Goal: Information Seeking & Learning: Learn about a topic

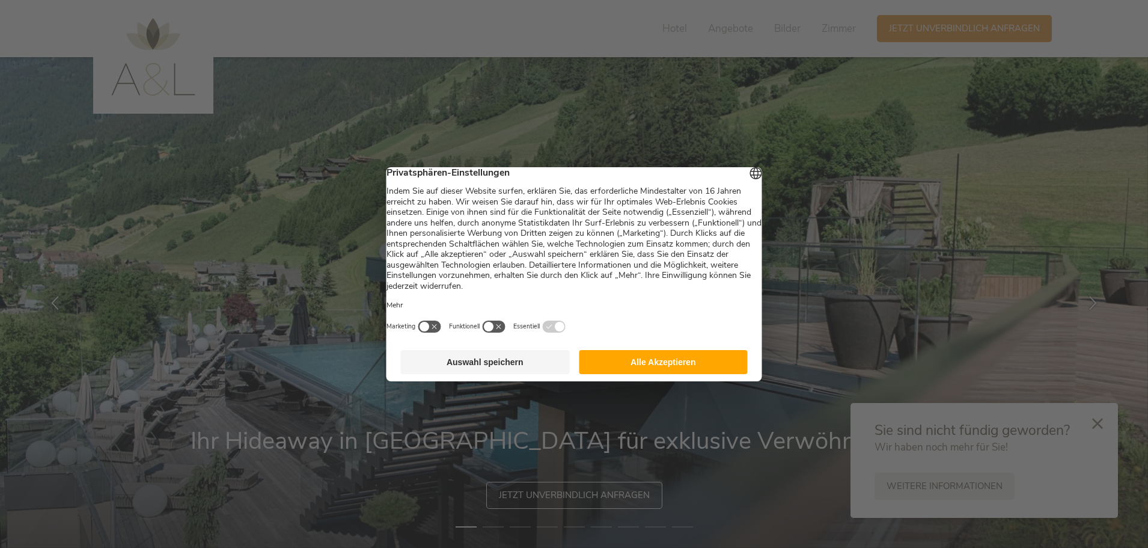
click at [656, 374] on button "Alle Akzeptieren" at bounding box center [663, 362] width 169 height 24
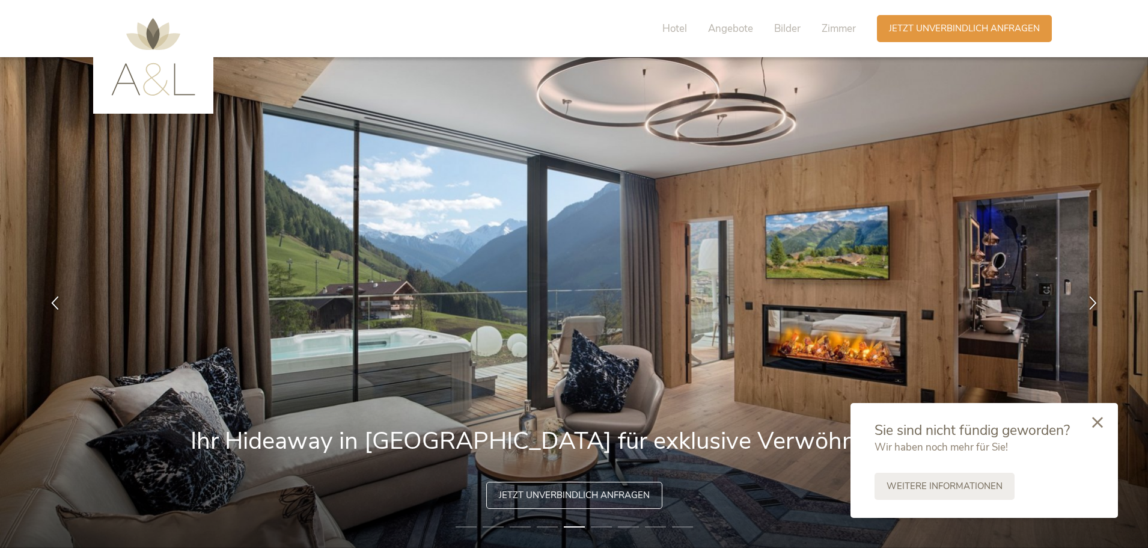
click at [1098, 419] on icon at bounding box center [1097, 422] width 11 height 11
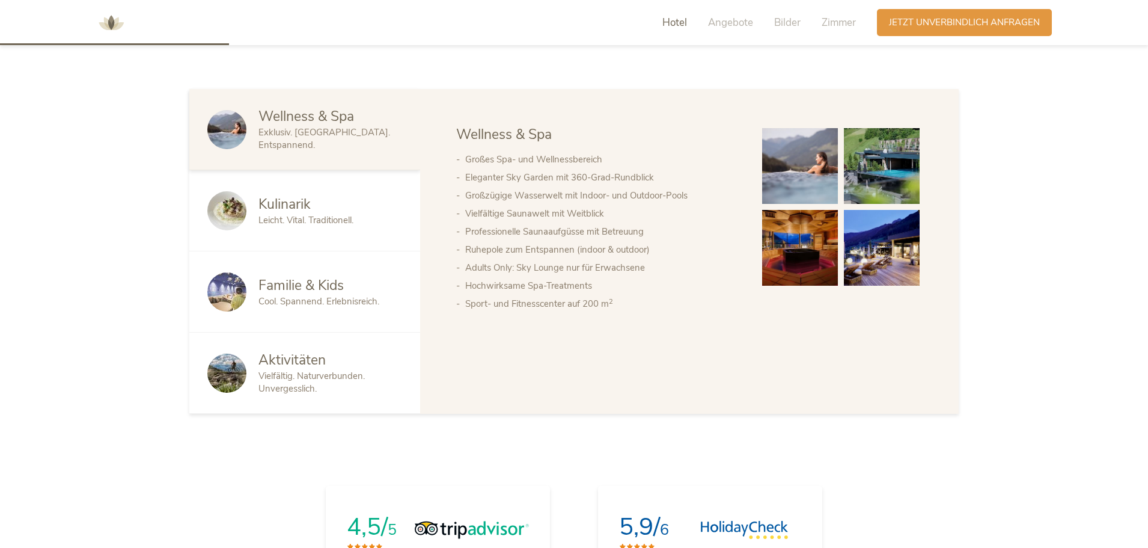
scroll to position [721, 0]
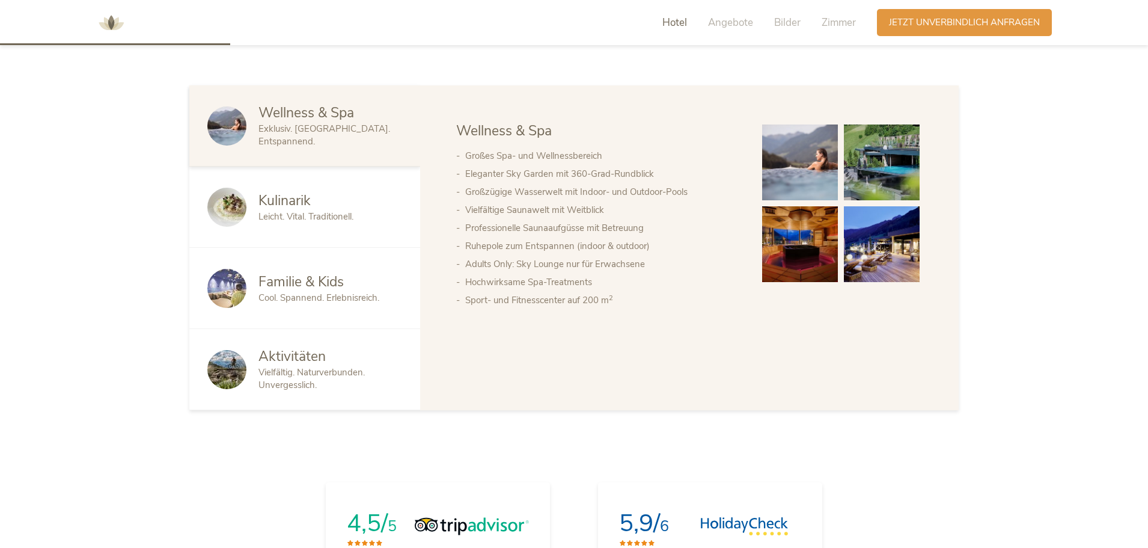
click at [286, 197] on span "Kulinarik" at bounding box center [284, 200] width 52 height 19
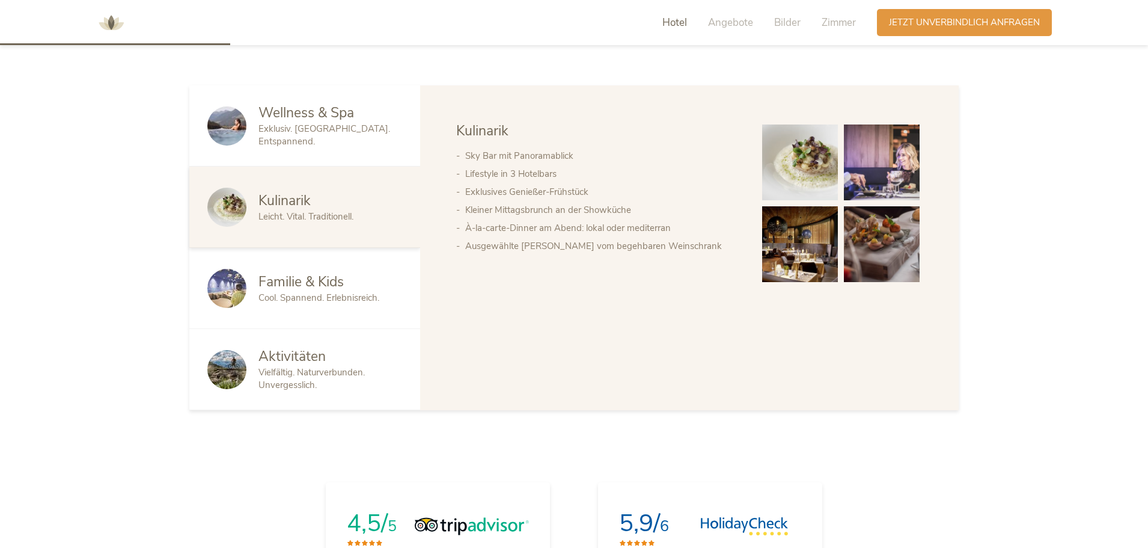
click at [806, 167] on img at bounding box center [800, 162] width 76 height 76
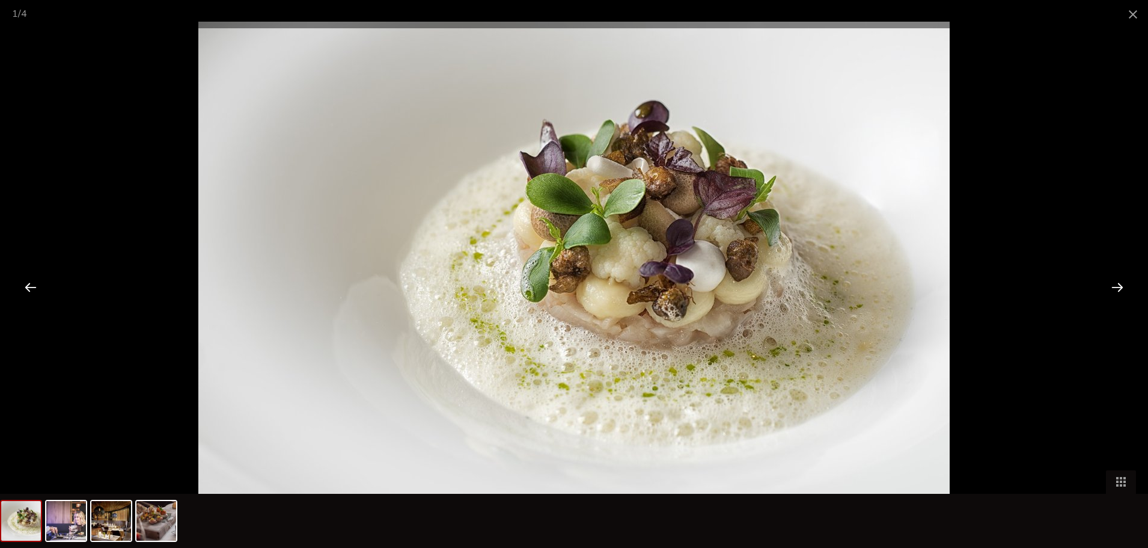
click at [1120, 287] on div at bounding box center [1117, 286] width 37 height 37
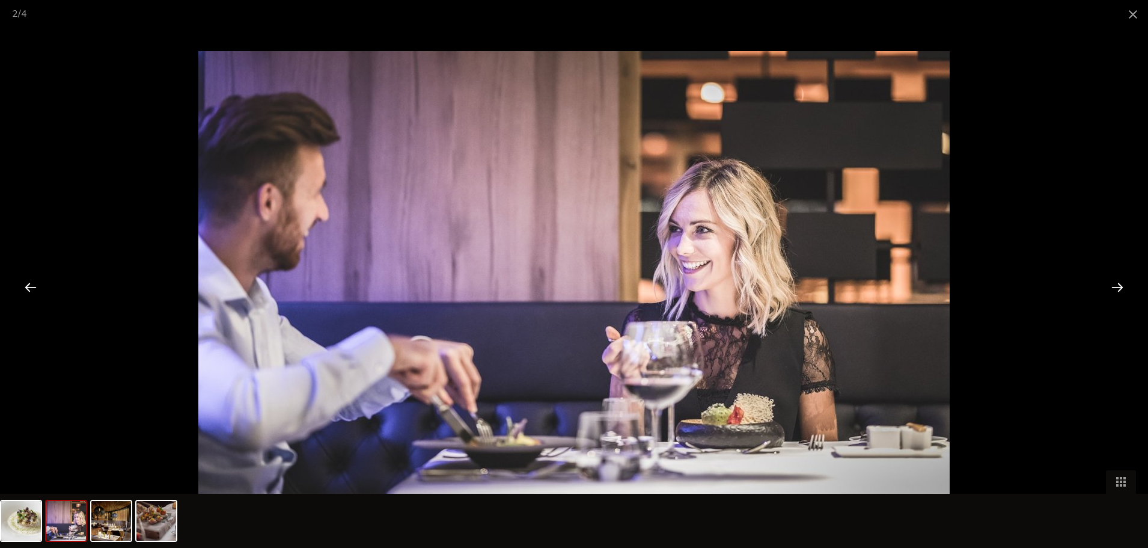
click at [1120, 287] on div at bounding box center [1117, 286] width 37 height 37
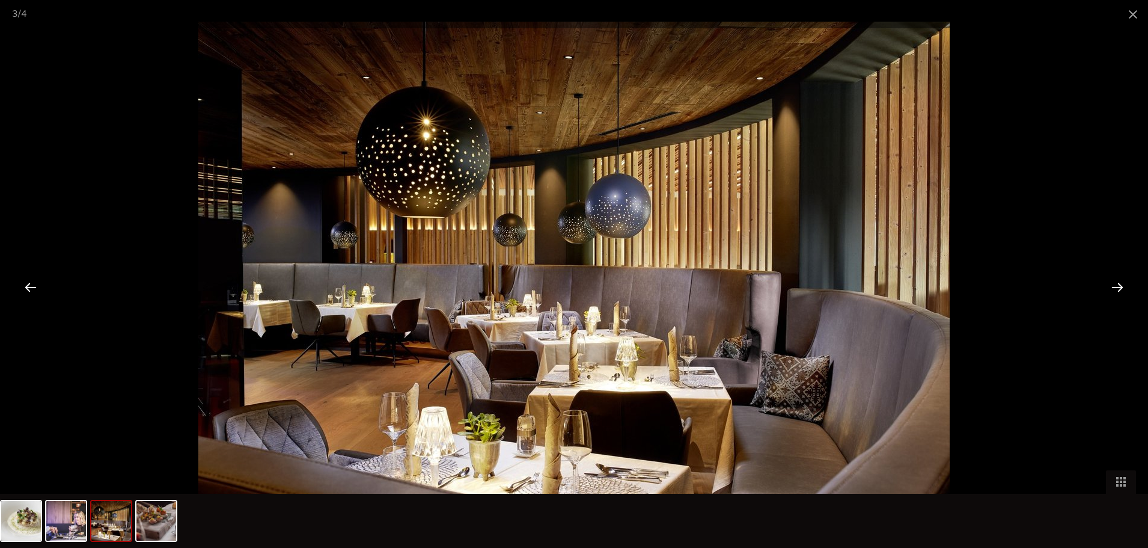
click at [1120, 287] on div at bounding box center [1117, 286] width 37 height 37
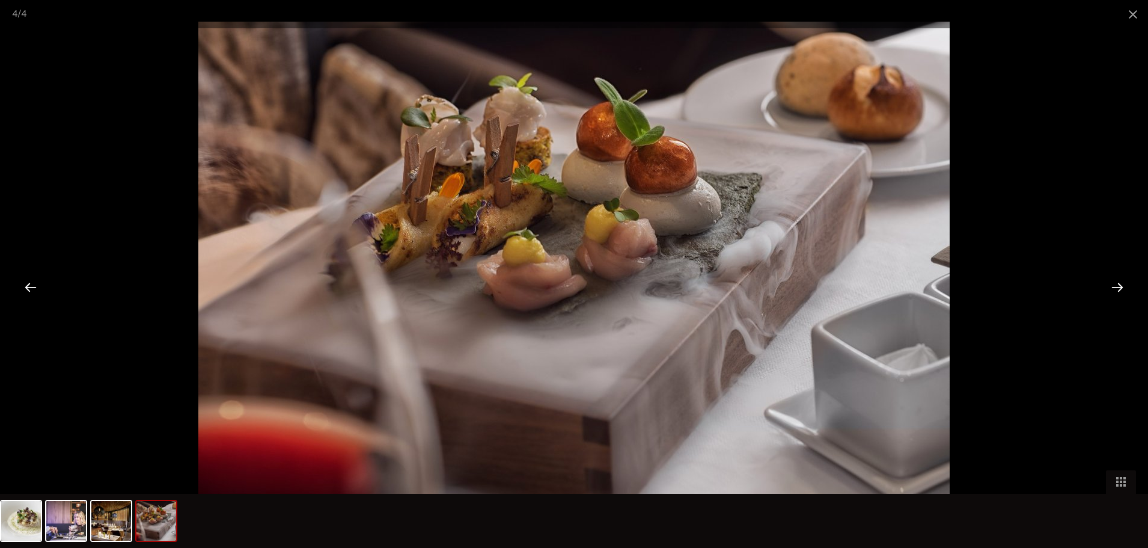
click at [1120, 287] on div at bounding box center [1117, 286] width 37 height 37
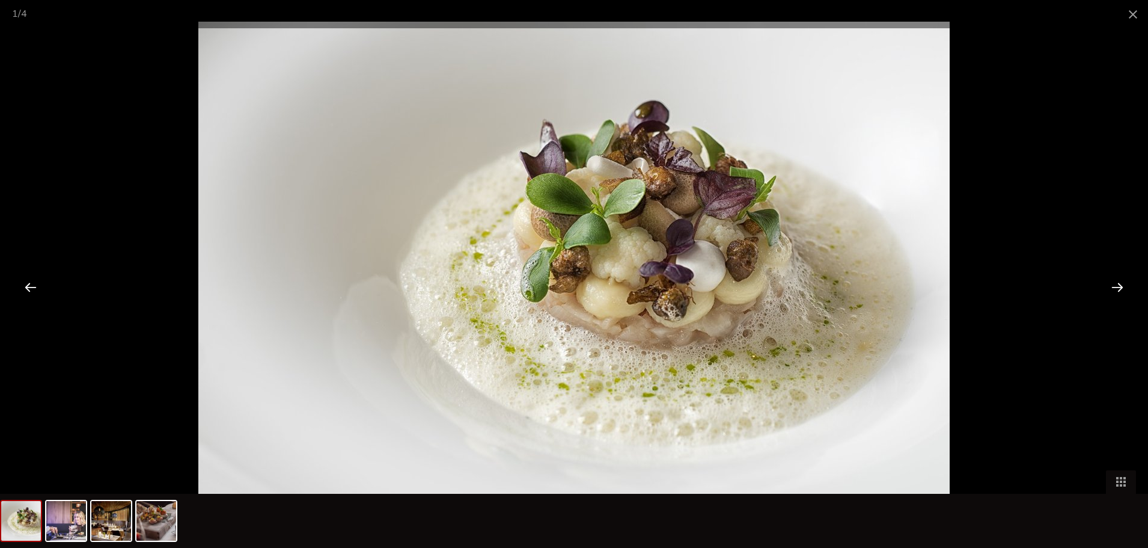
click at [1120, 287] on div at bounding box center [1117, 286] width 37 height 37
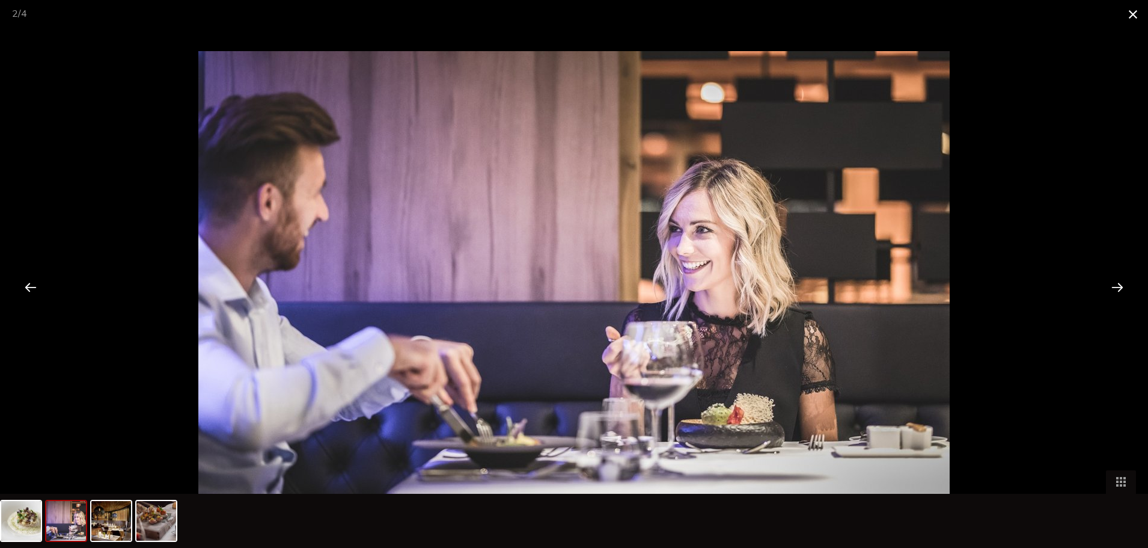
click at [1134, 14] on span at bounding box center [1133, 14] width 30 height 28
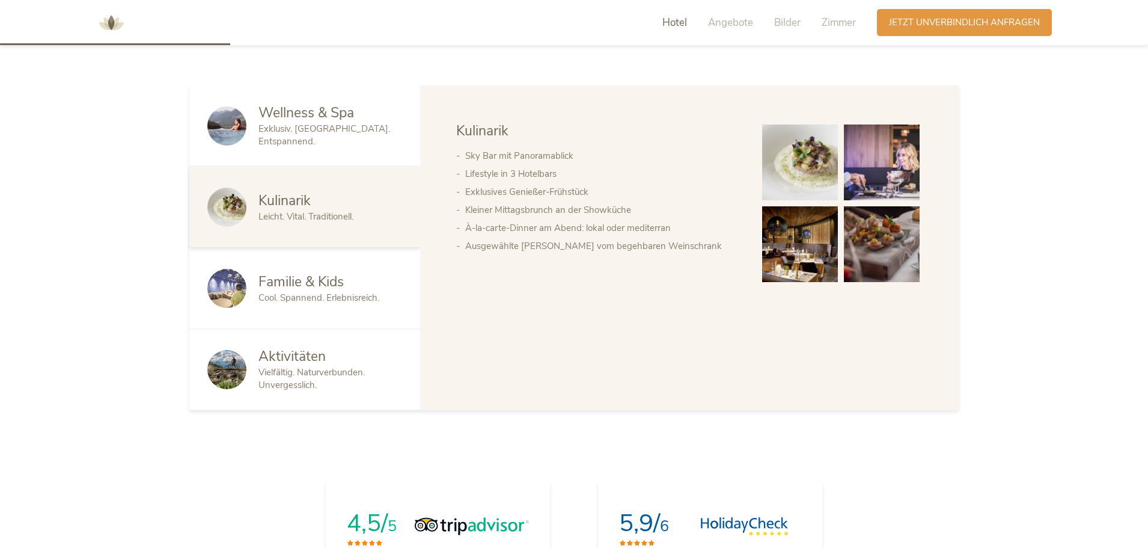
click at [295, 122] on span "Wellness & Spa" at bounding box center [306, 112] width 96 height 19
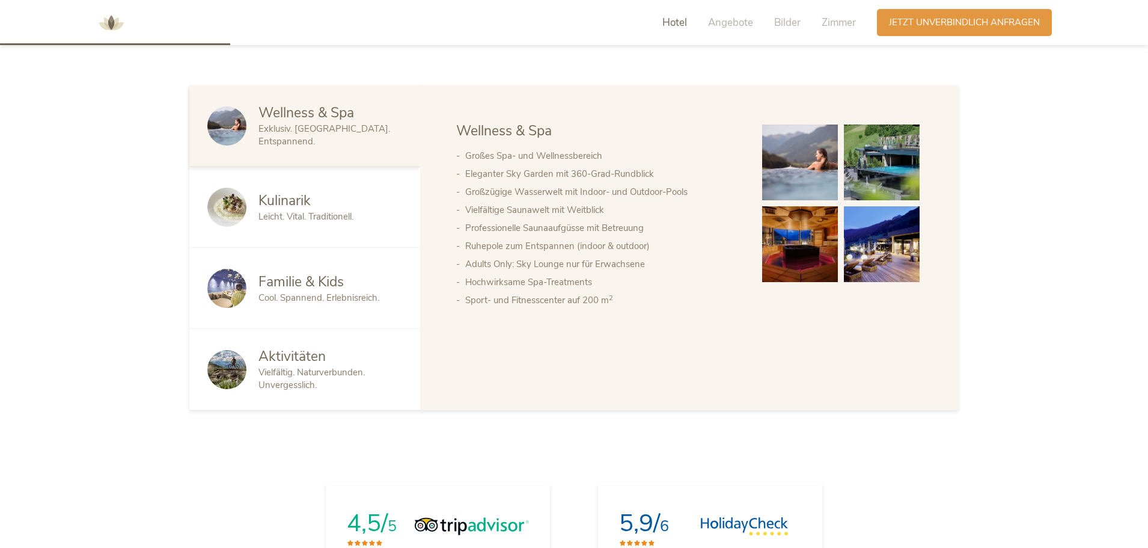
click at [807, 149] on img at bounding box center [800, 162] width 76 height 76
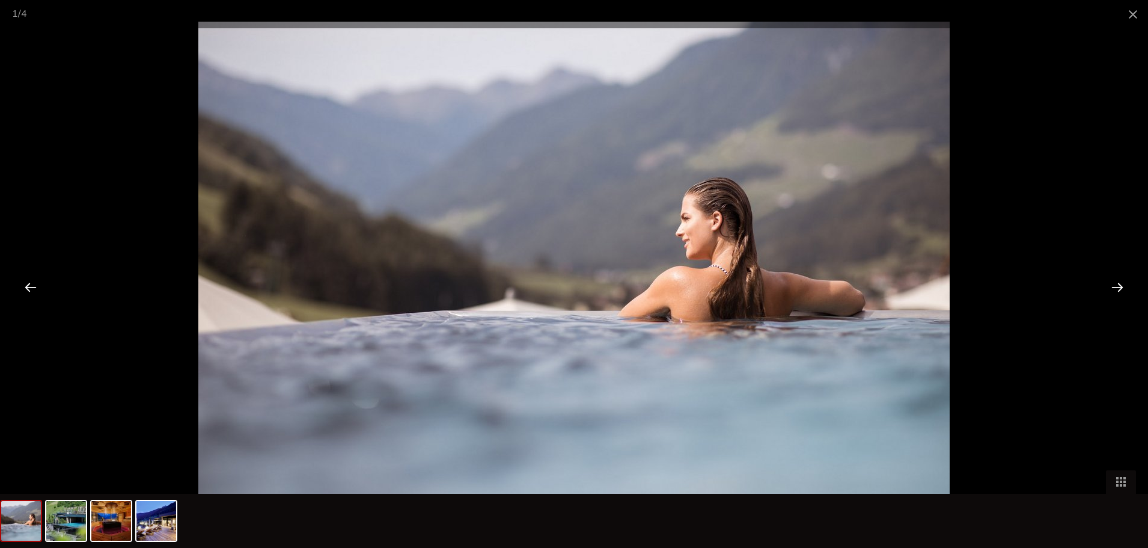
click at [1120, 283] on div at bounding box center [1117, 286] width 37 height 37
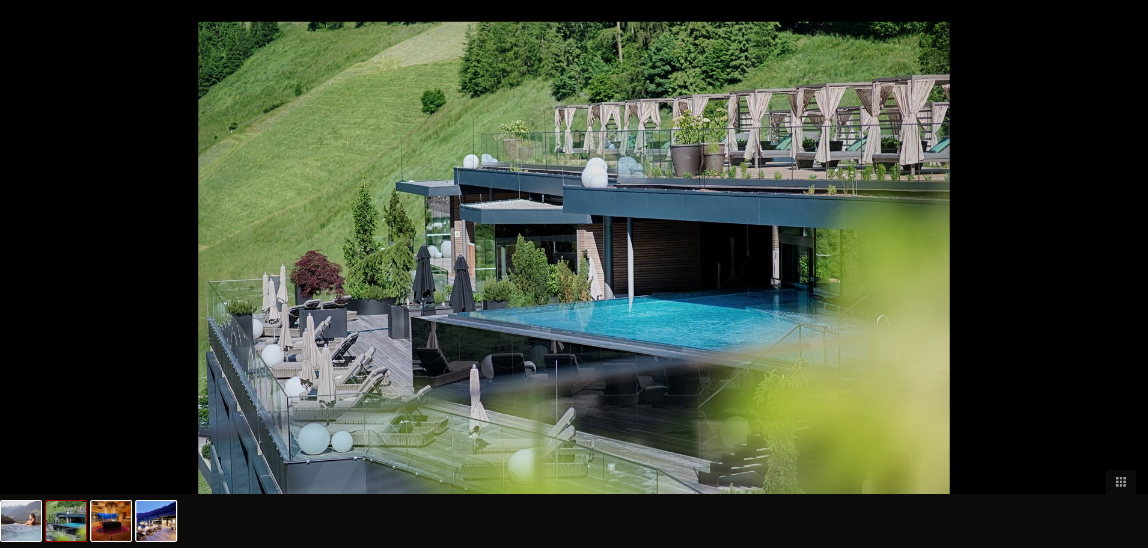
click at [1120, 283] on div at bounding box center [1123, 286] width 37 height 37
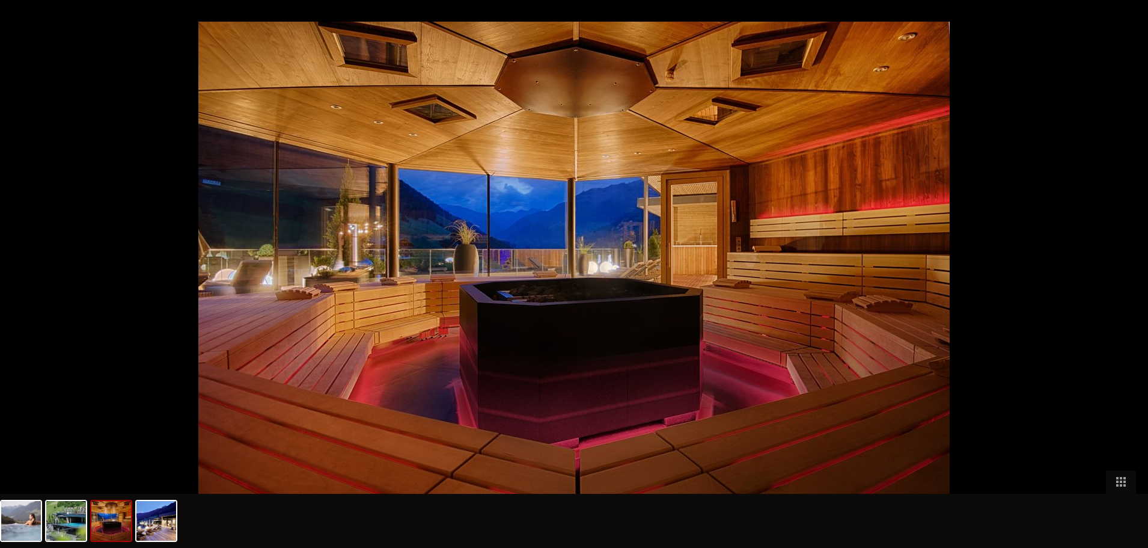
click at [1120, 283] on div at bounding box center [1123, 286] width 37 height 37
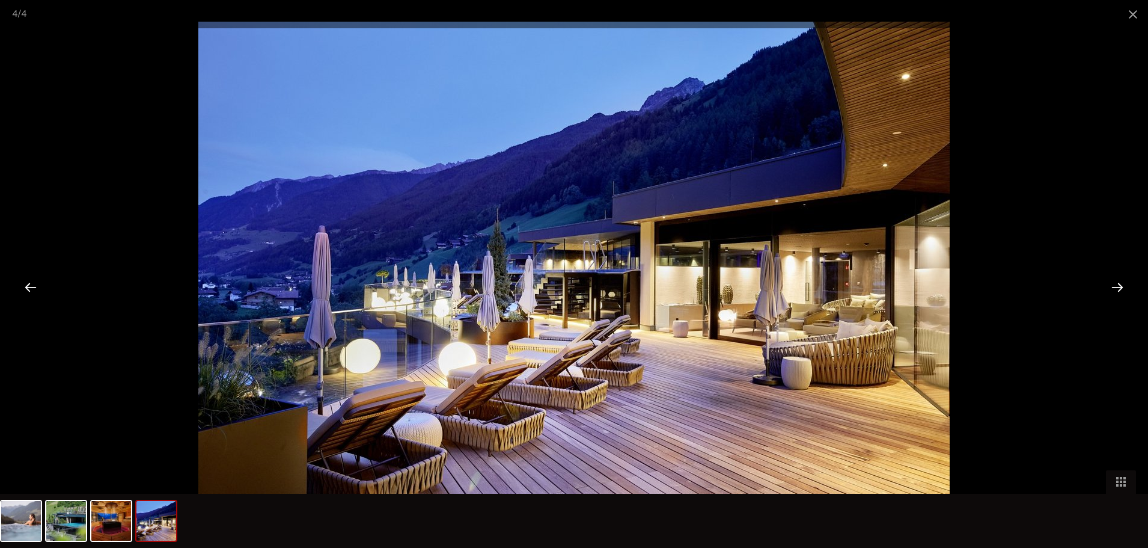
click at [1120, 283] on div at bounding box center [1117, 286] width 37 height 37
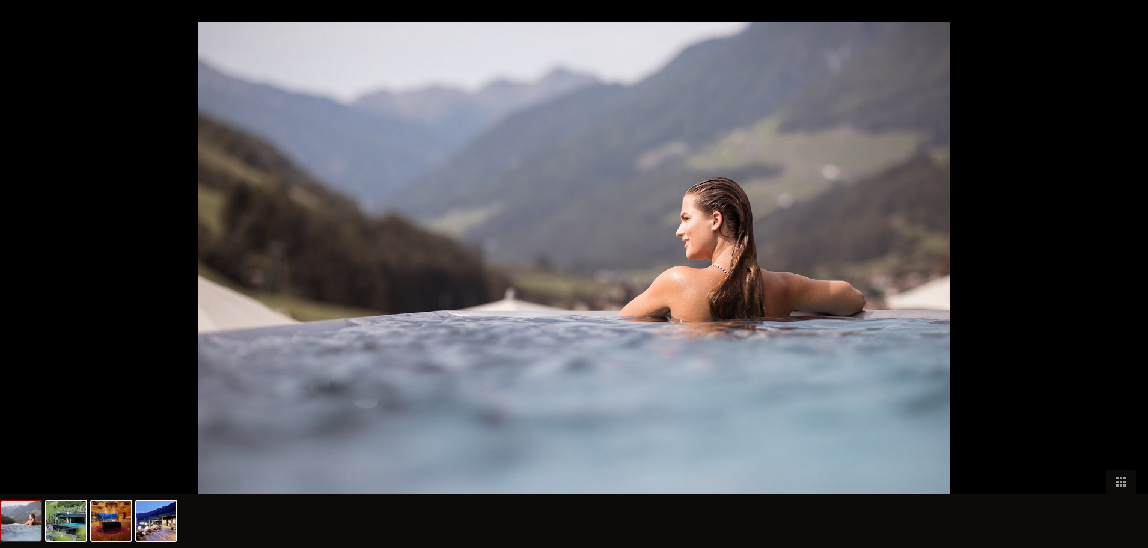
click at [1120, 283] on div at bounding box center [1123, 286] width 37 height 37
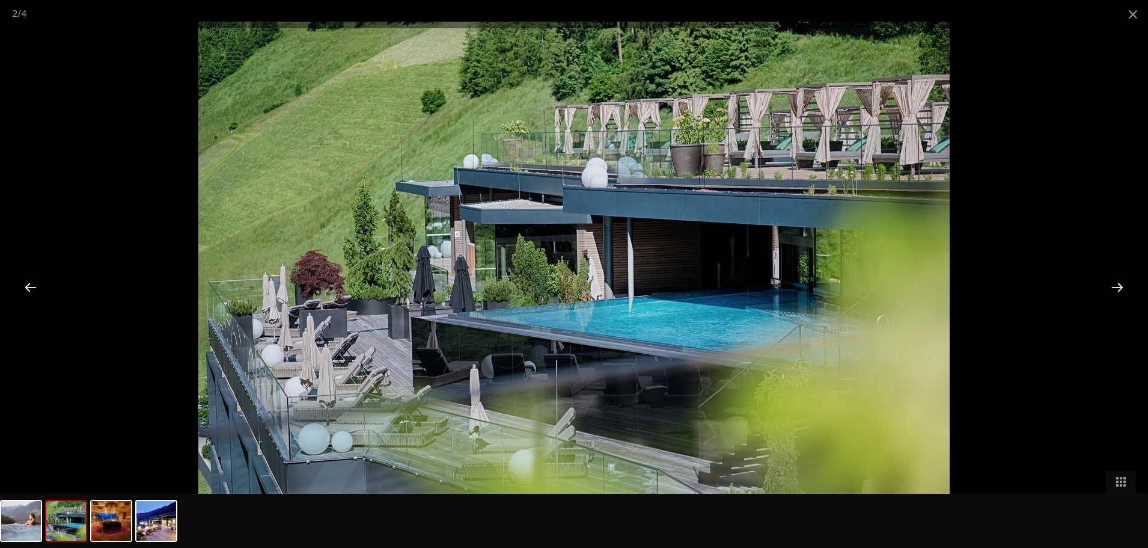
click at [1120, 283] on div at bounding box center [1117, 286] width 37 height 37
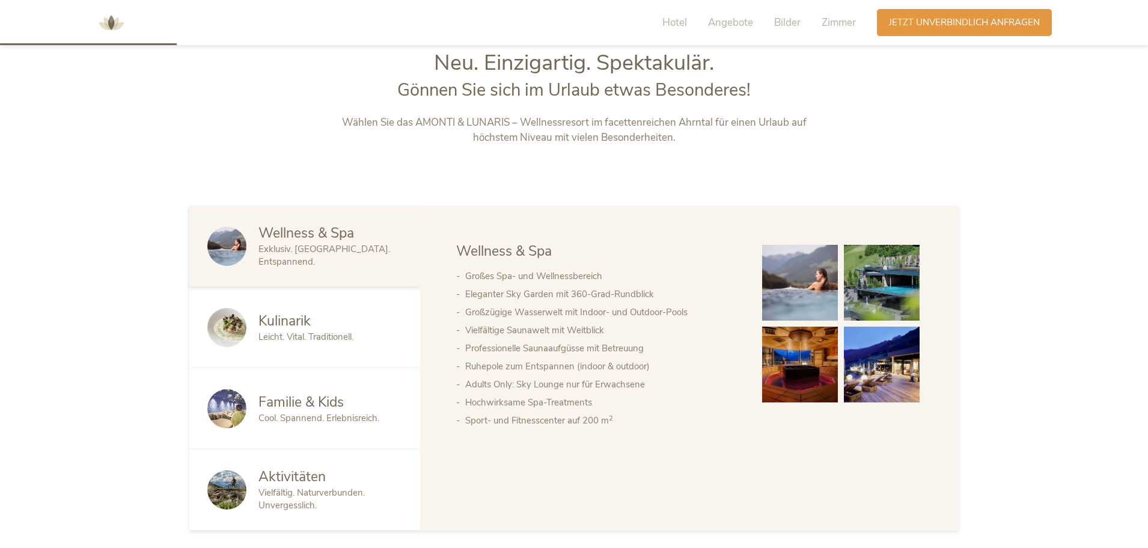
scroll to position [361, 0]
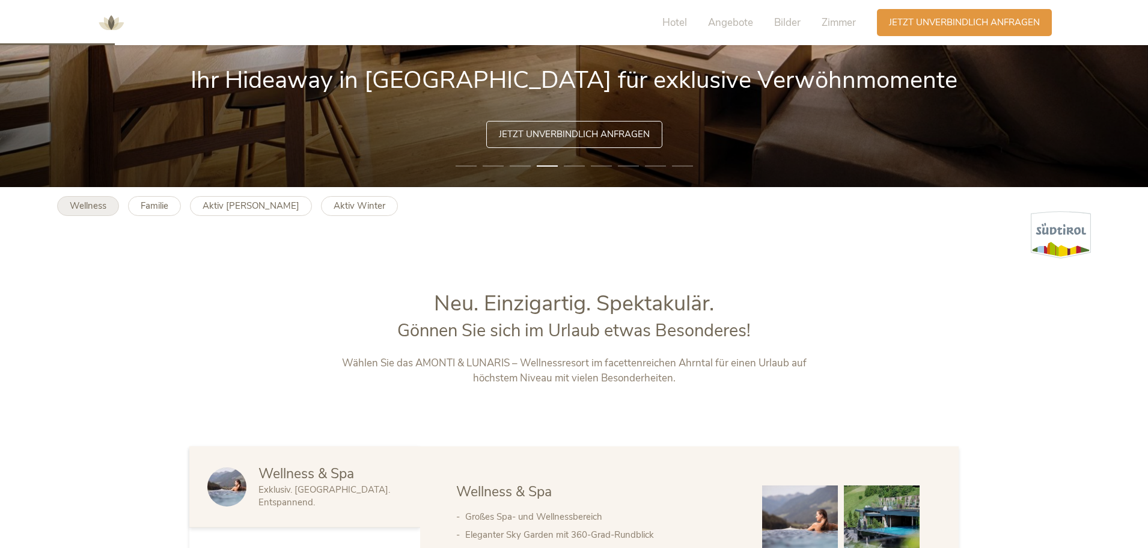
click at [82, 203] on b "Wellness" at bounding box center [88, 206] width 37 height 12
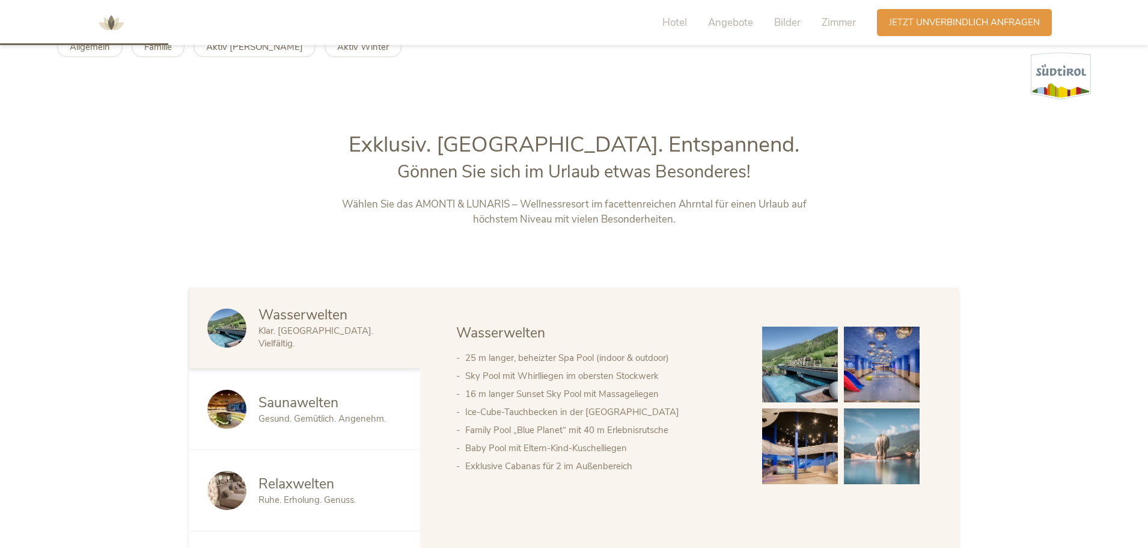
scroll to position [541, 0]
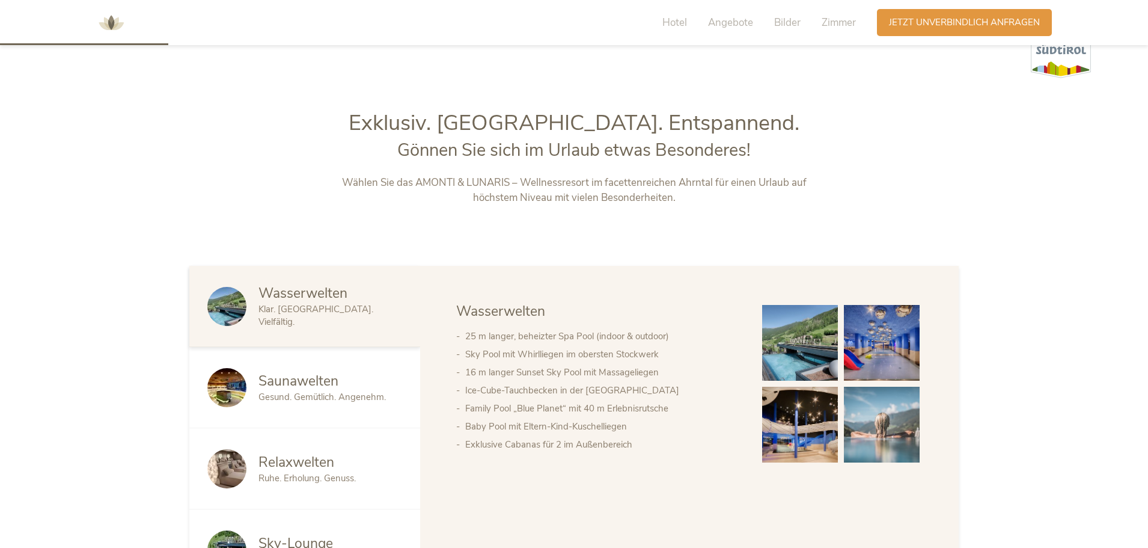
click at [275, 302] on span "Wasserwelten" at bounding box center [302, 293] width 89 height 19
click at [279, 298] on span "Wasserwelten" at bounding box center [302, 293] width 89 height 19
click at [801, 334] on img at bounding box center [800, 343] width 76 height 76
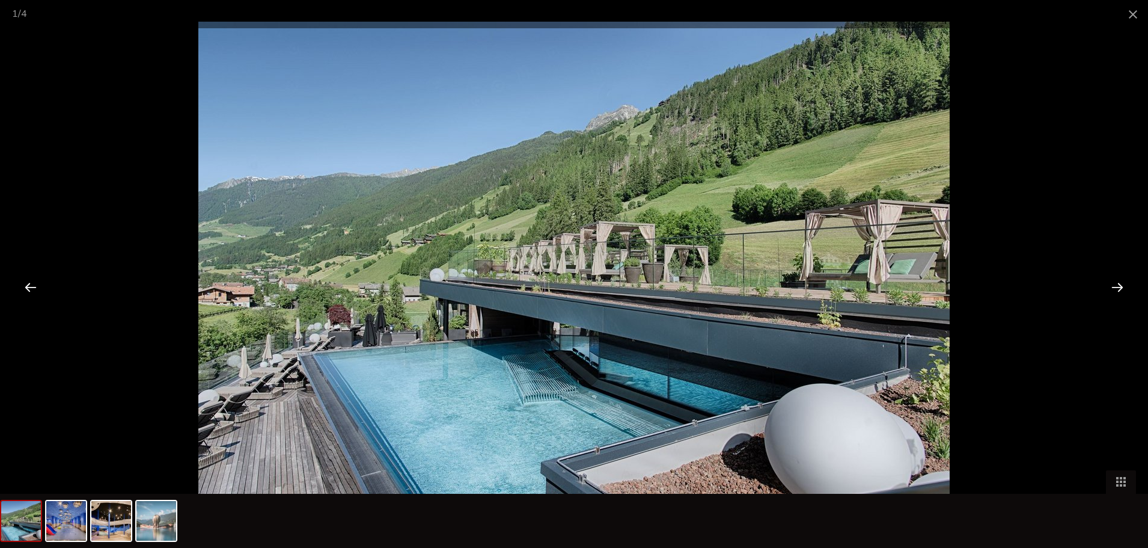
click at [1117, 290] on div at bounding box center [1117, 286] width 37 height 37
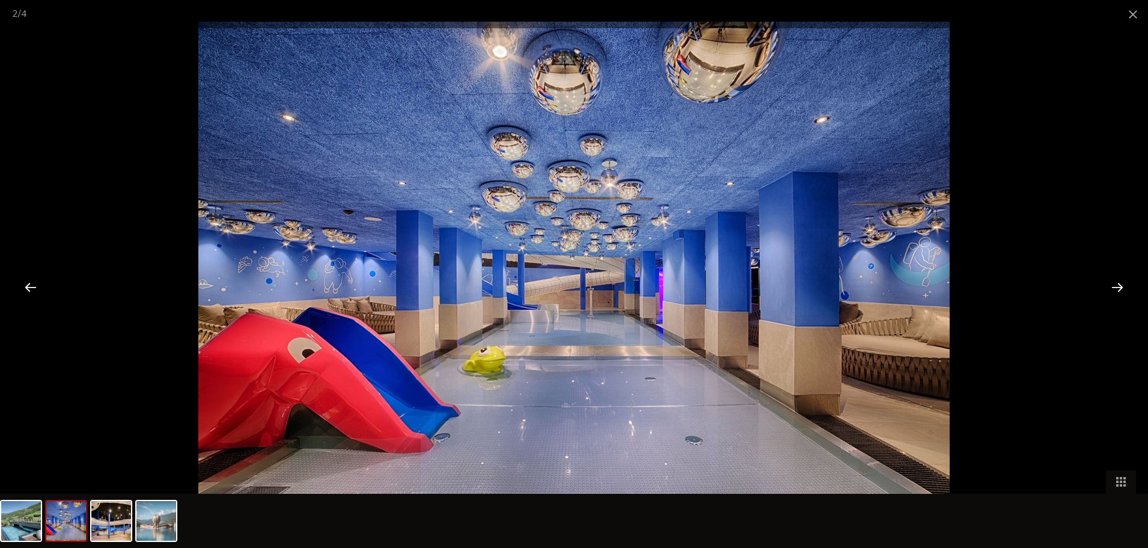
click at [1117, 290] on div at bounding box center [1117, 286] width 37 height 37
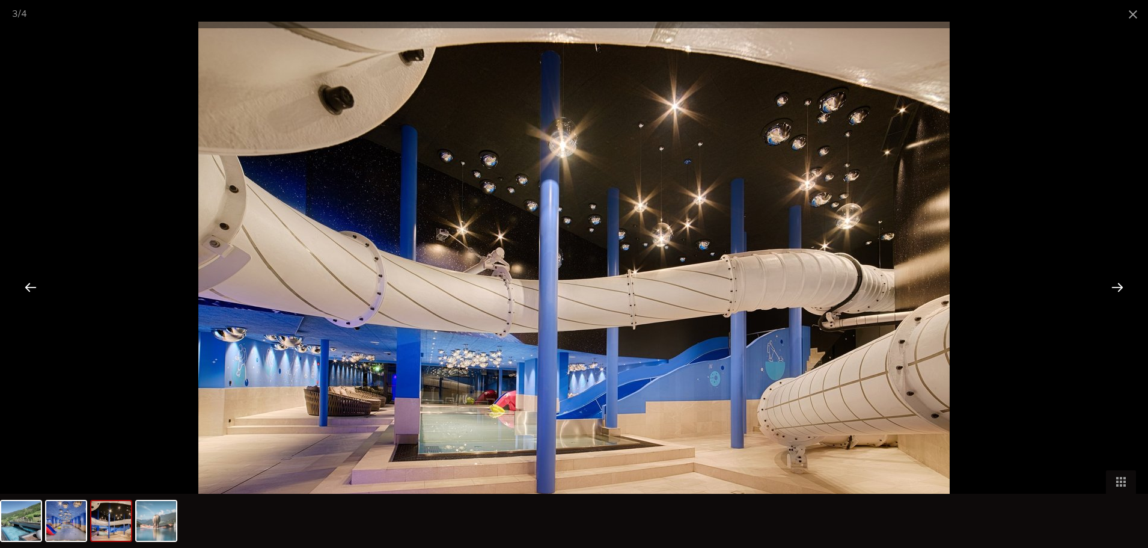
click at [1117, 290] on div at bounding box center [1117, 286] width 37 height 37
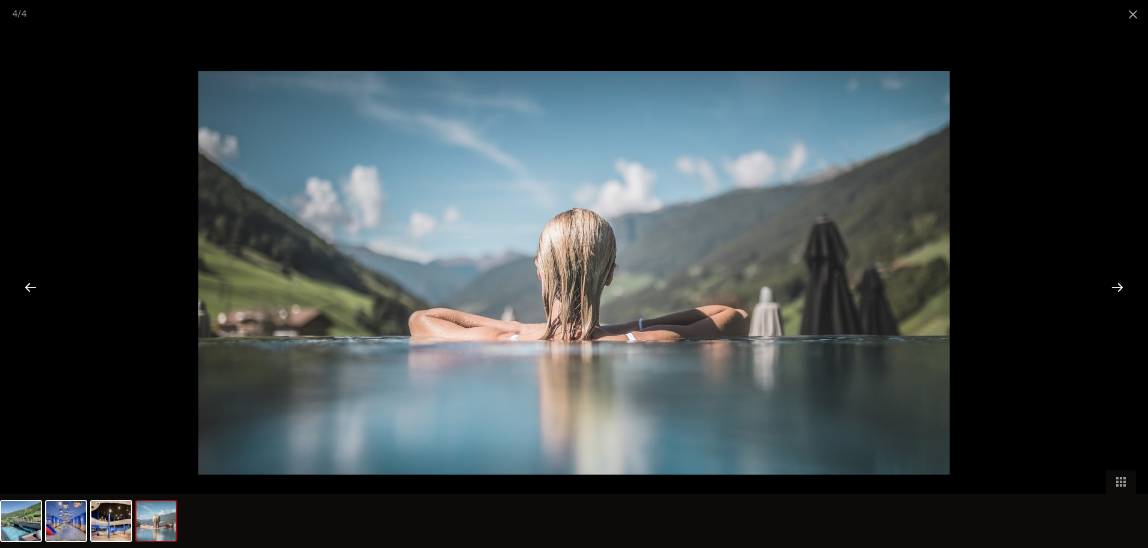
click at [1117, 290] on div at bounding box center [1117, 286] width 37 height 37
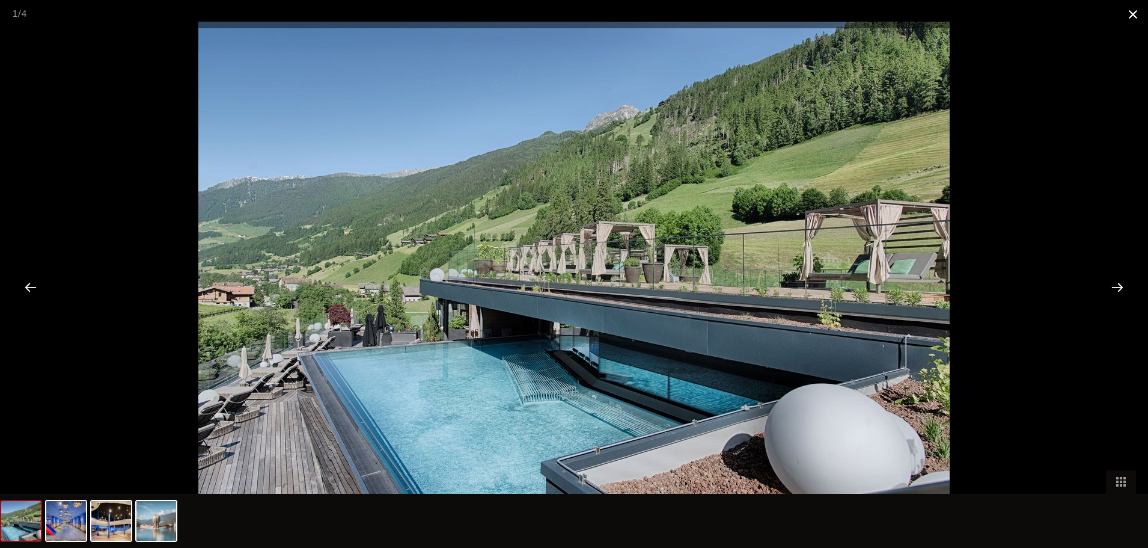
click at [1135, 17] on span at bounding box center [1133, 14] width 30 height 28
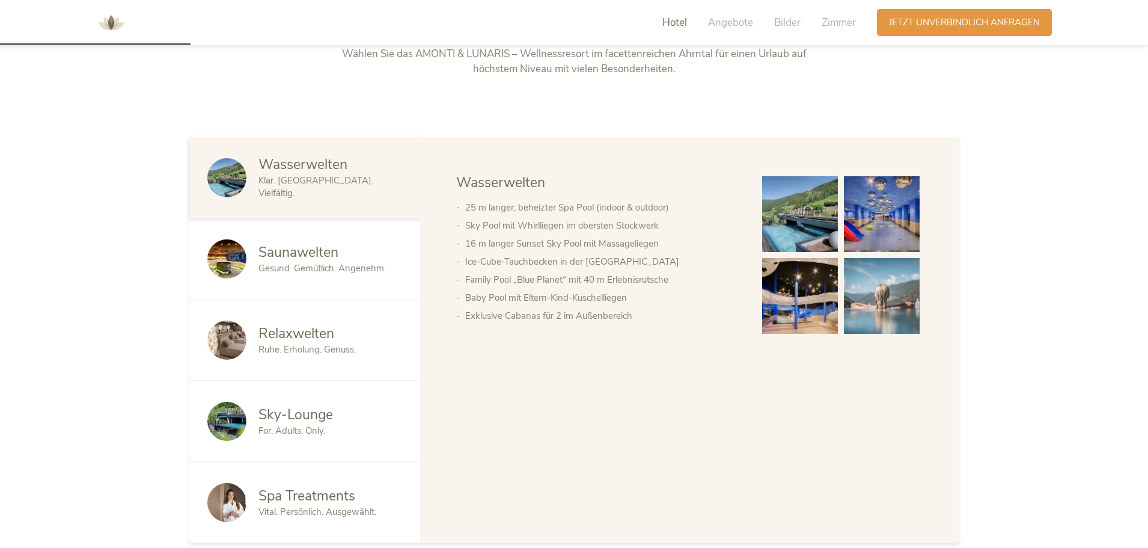
scroll to position [721, 0]
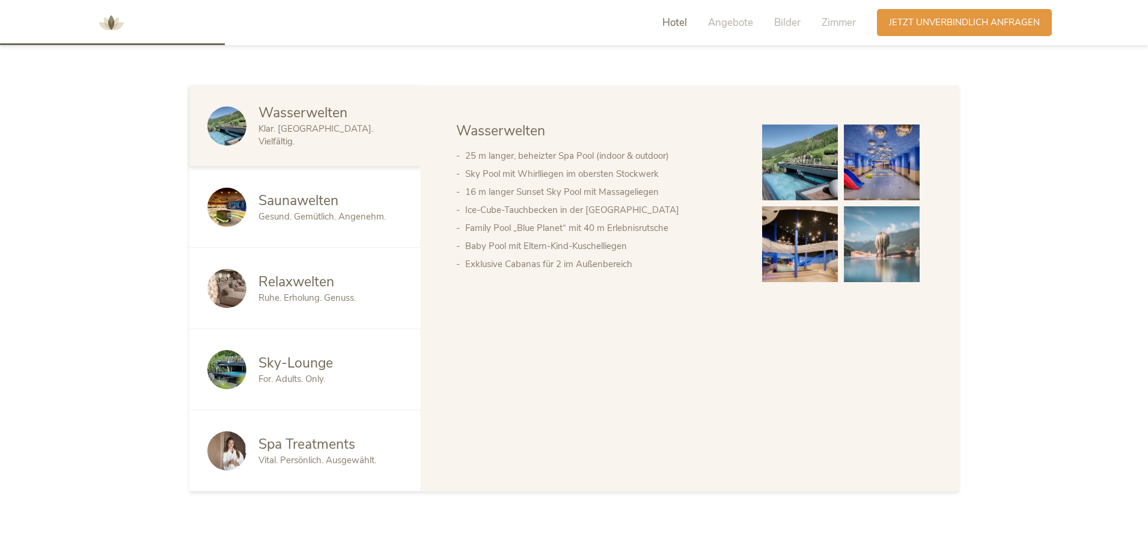
click at [266, 365] on span "Sky-Lounge" at bounding box center [295, 362] width 75 height 19
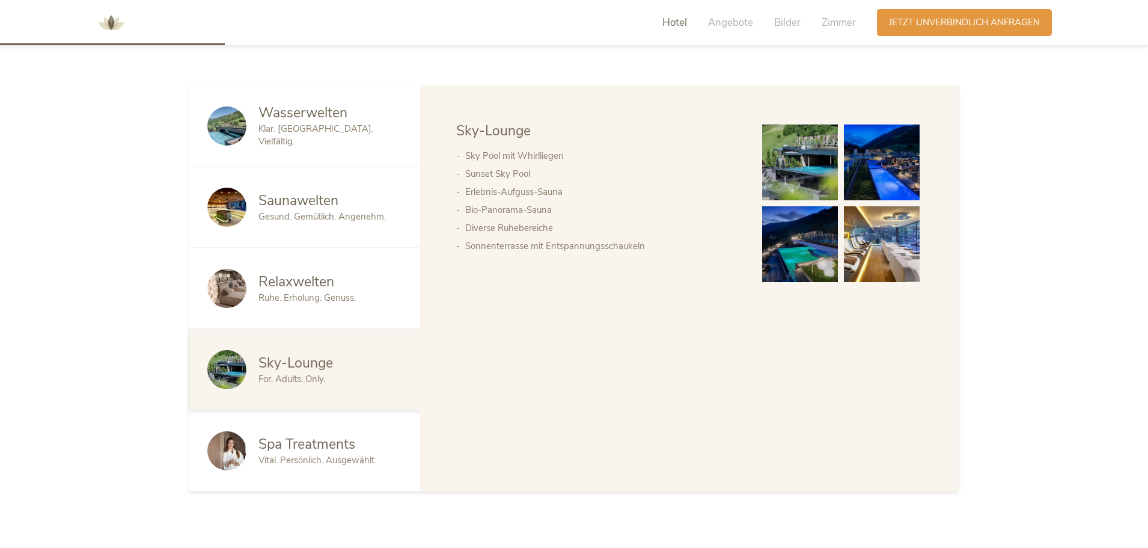
click at [799, 154] on img at bounding box center [800, 162] width 76 height 76
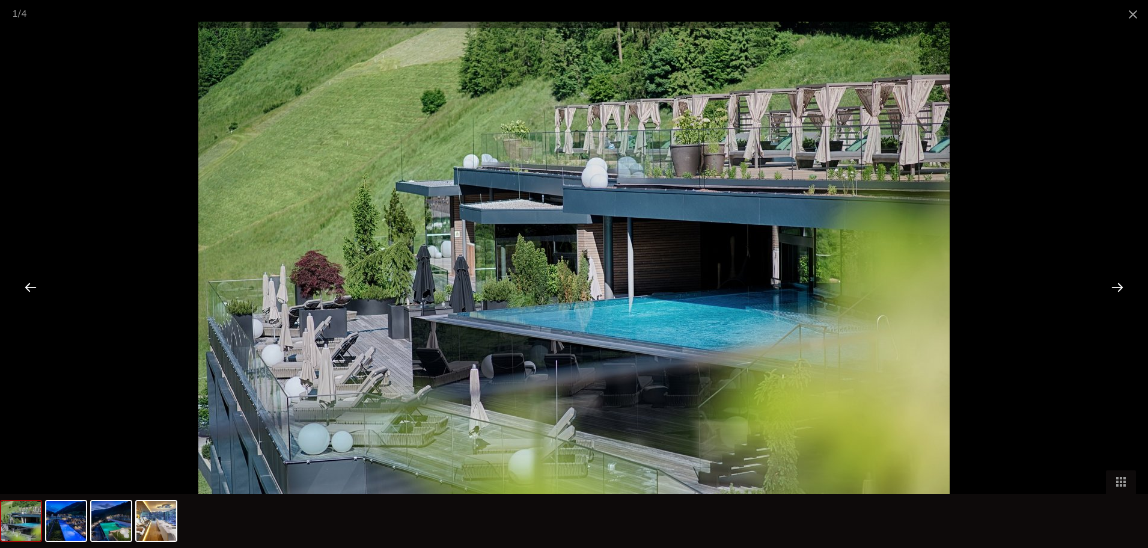
click at [1113, 281] on div at bounding box center [1117, 286] width 37 height 37
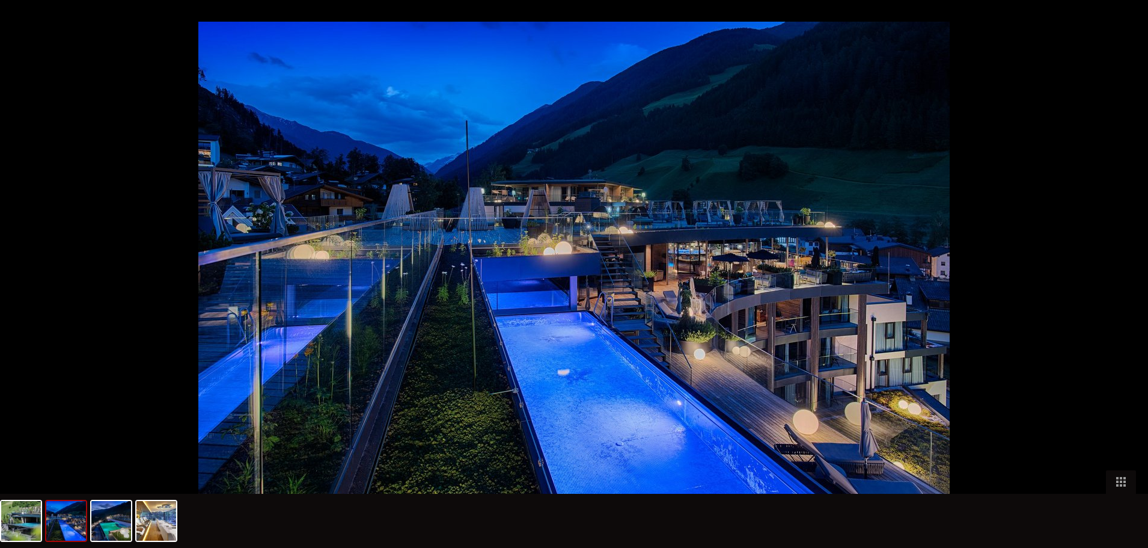
click at [1113, 281] on div at bounding box center [1123, 286] width 37 height 37
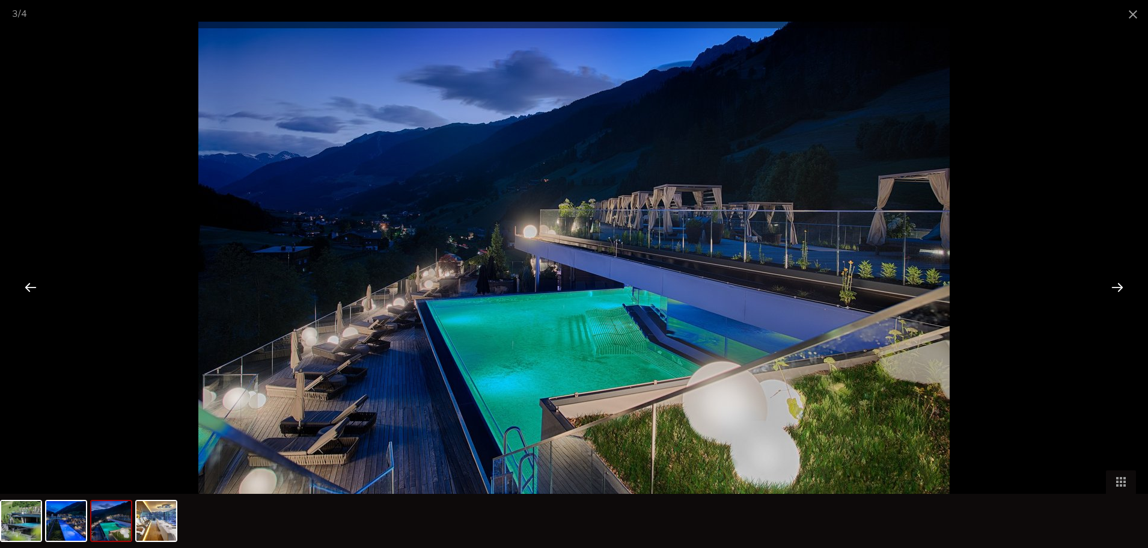
click at [1113, 281] on div at bounding box center [1117, 286] width 37 height 37
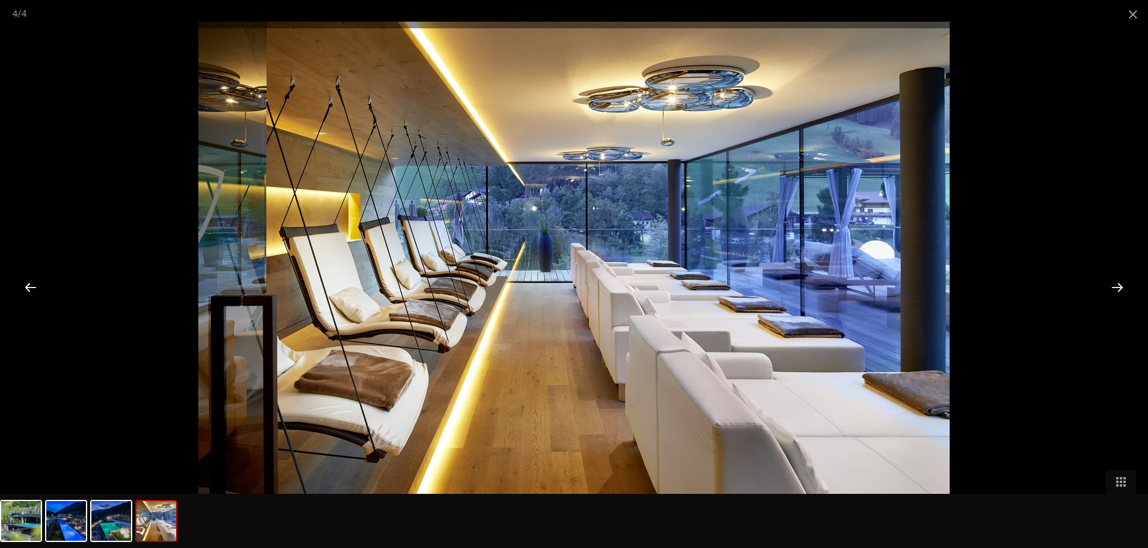
click at [1113, 281] on div at bounding box center [1117, 286] width 37 height 37
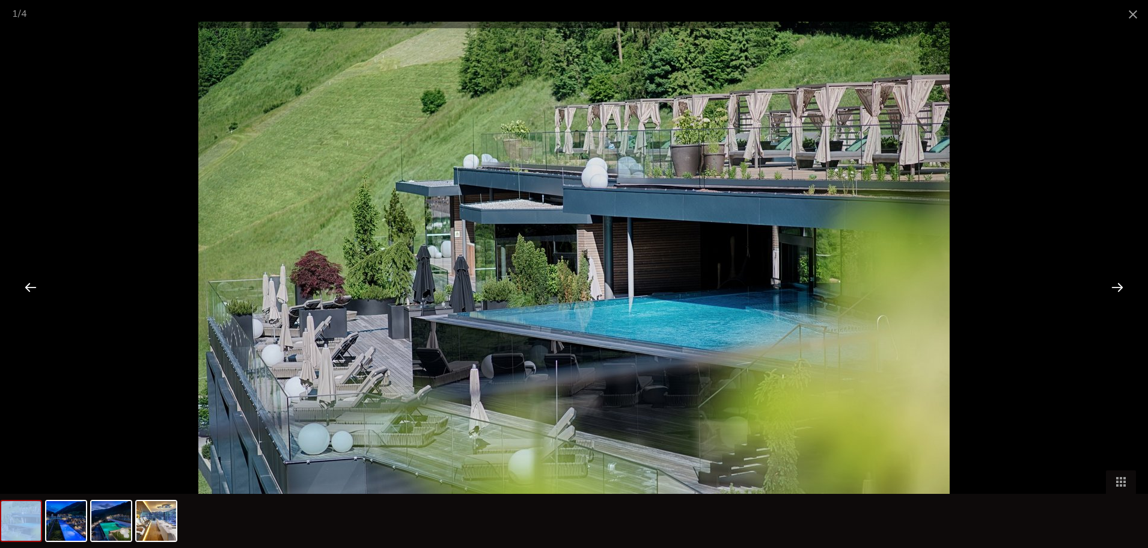
click at [1113, 281] on div at bounding box center [1117, 286] width 37 height 37
click at [1128, 12] on span at bounding box center [1133, 14] width 30 height 28
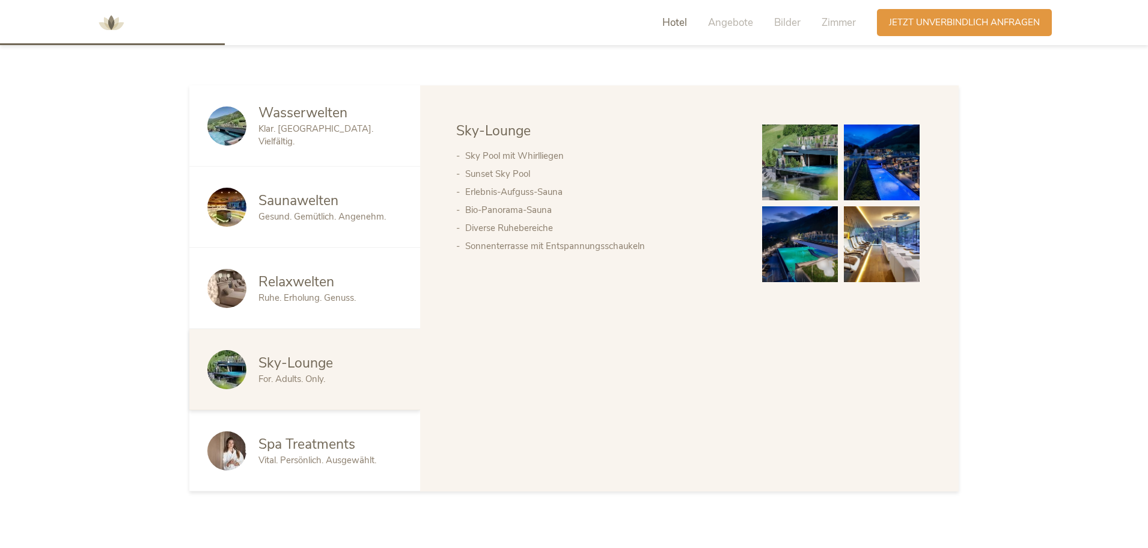
click at [288, 285] on span "Relaxwelten" at bounding box center [296, 281] width 76 height 19
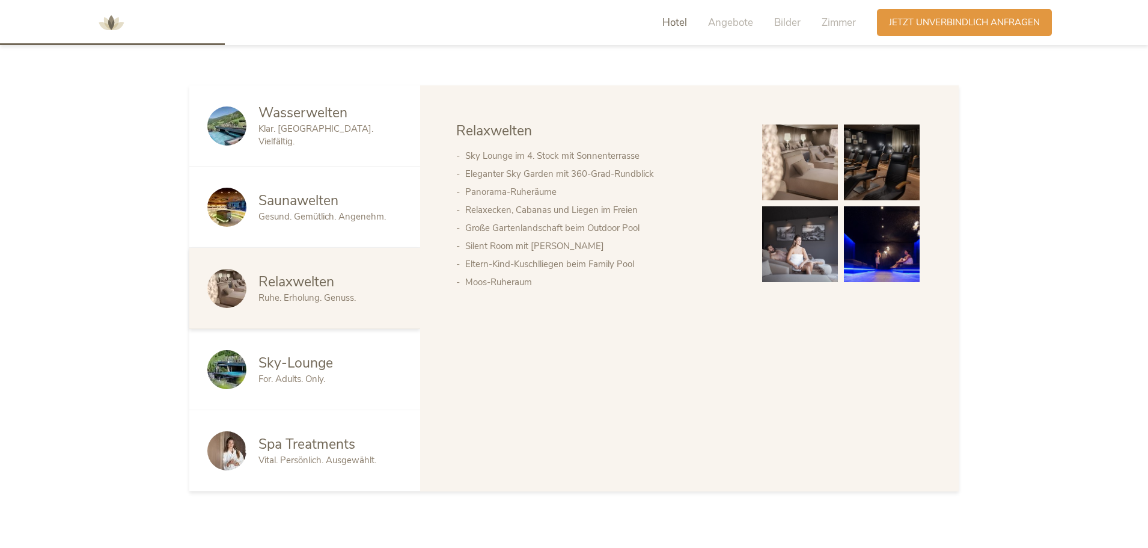
click at [820, 154] on img at bounding box center [800, 162] width 76 height 76
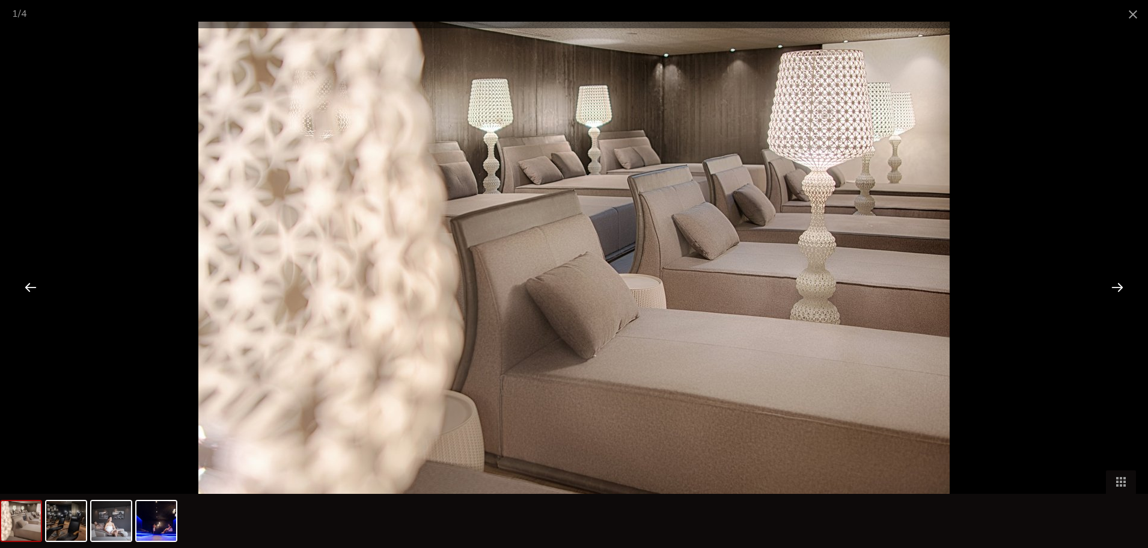
click at [1117, 285] on div at bounding box center [1117, 286] width 37 height 37
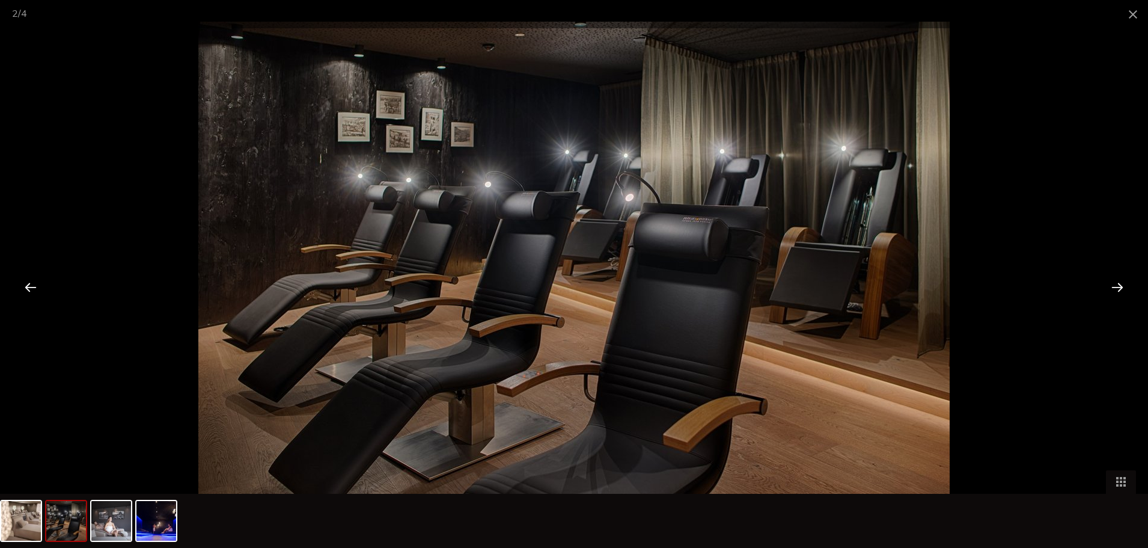
click at [1117, 285] on div at bounding box center [1117, 286] width 37 height 37
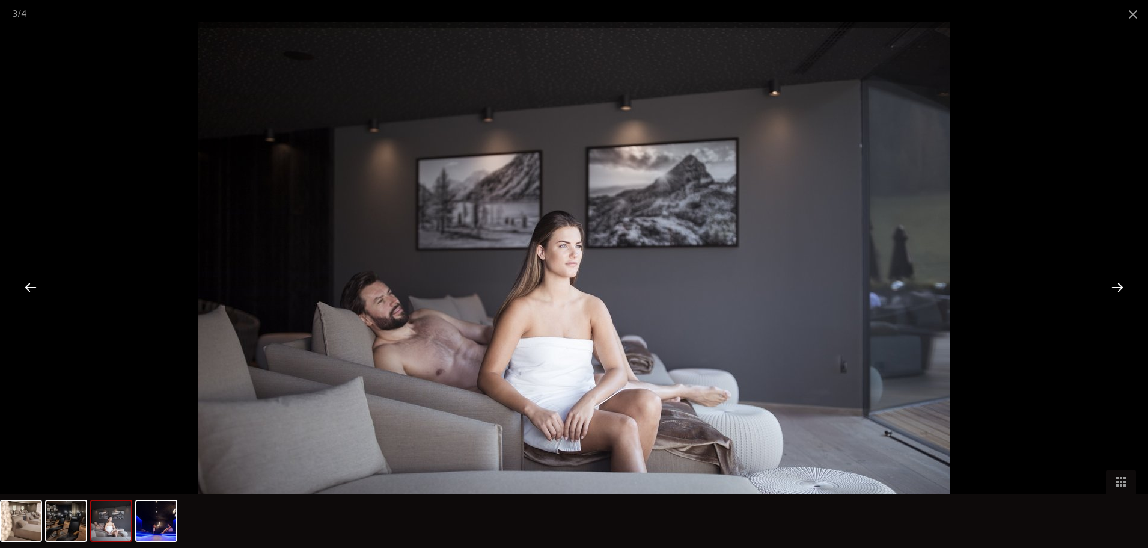
click at [1117, 285] on div at bounding box center [1117, 286] width 37 height 37
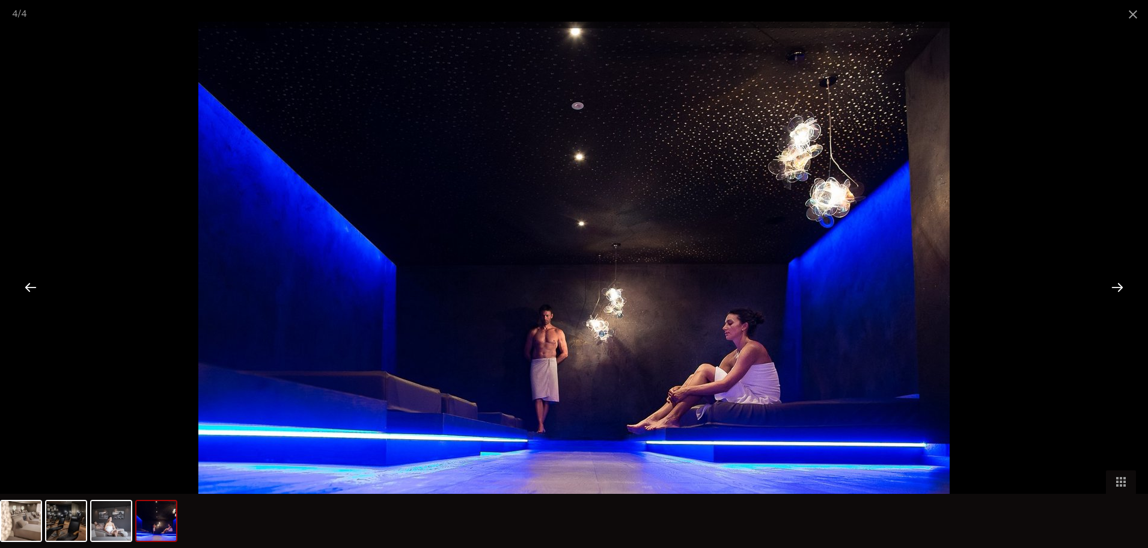
click at [1117, 285] on div at bounding box center [1117, 286] width 37 height 37
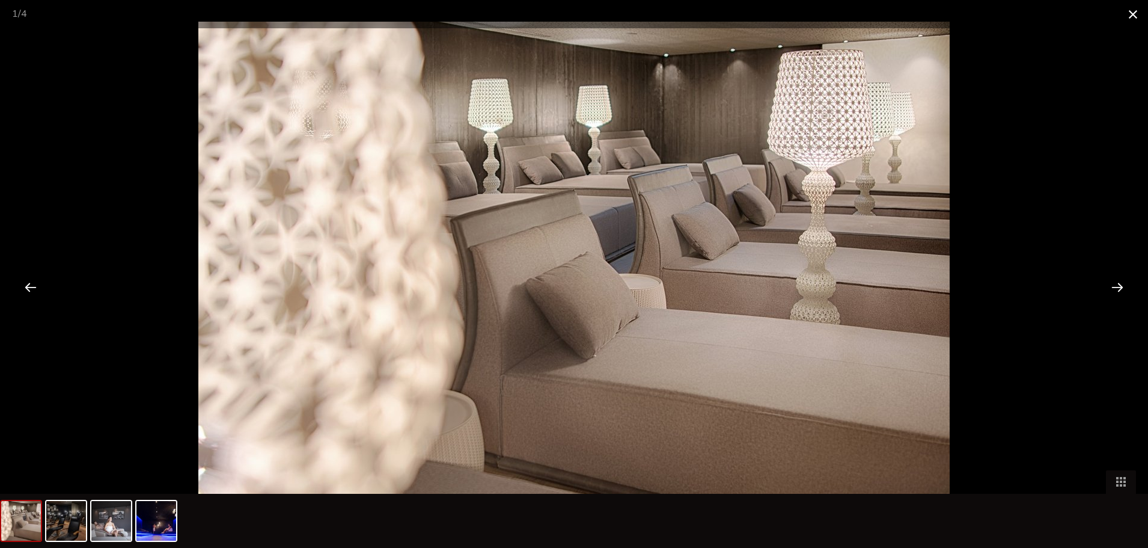
click at [1126, 11] on span at bounding box center [1133, 14] width 30 height 28
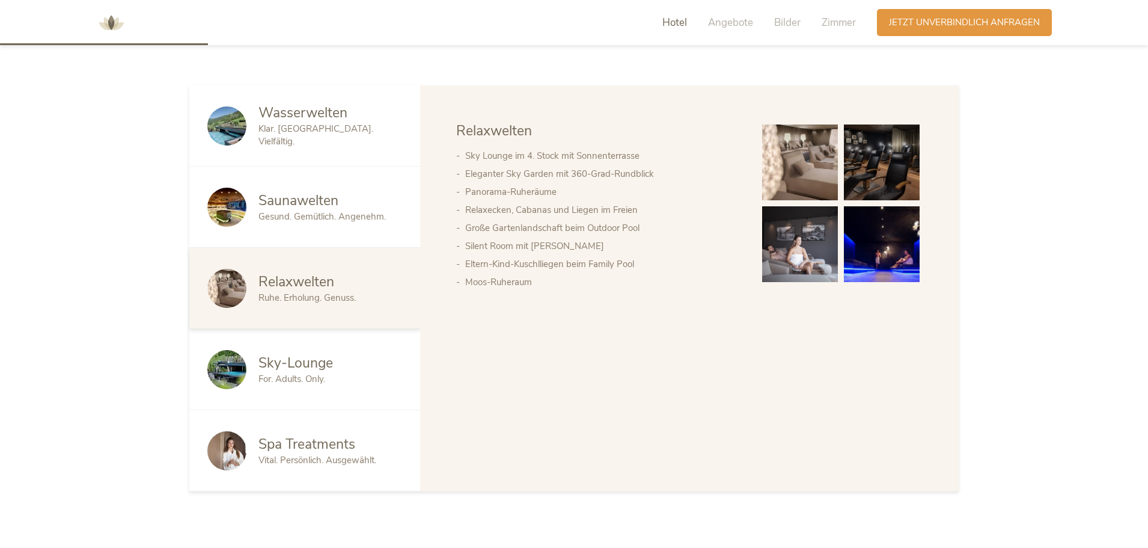
scroll to position [361, 0]
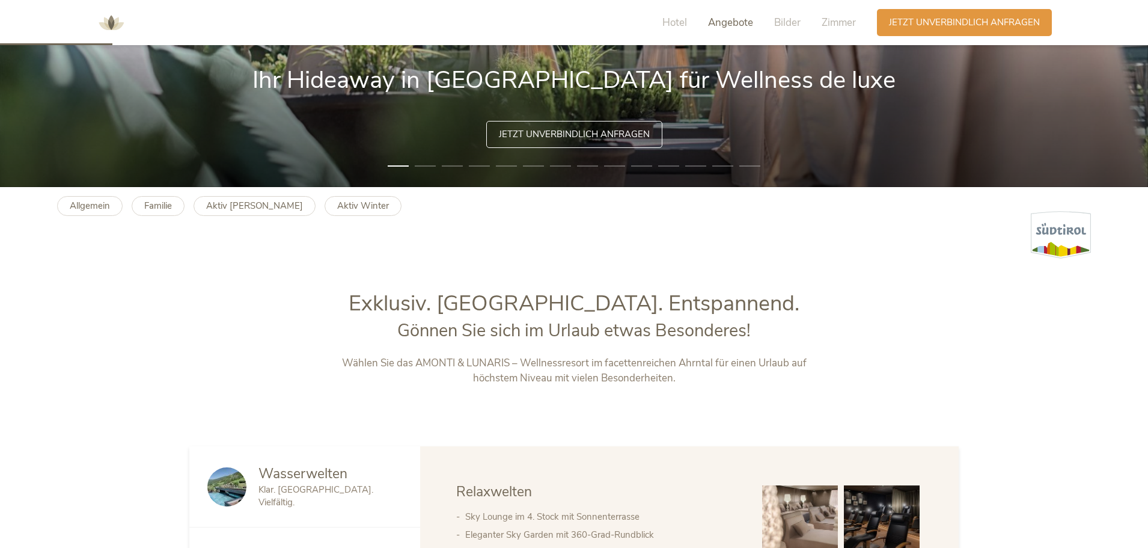
click at [744, 17] on span "Angebote" at bounding box center [730, 23] width 45 height 14
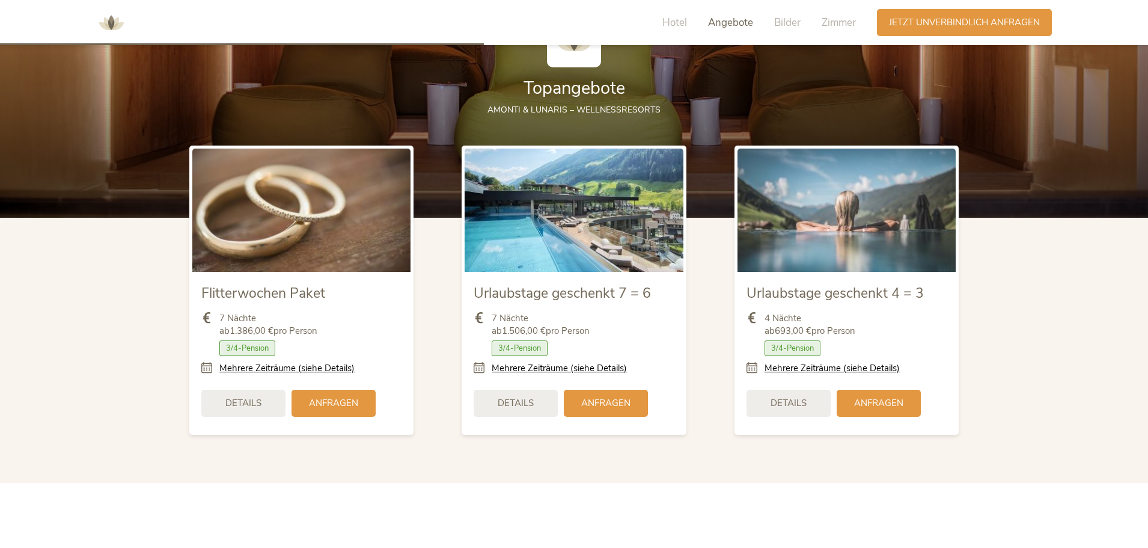
scroll to position [1444, 0]
